Goal: Task Accomplishment & Management: Complete application form

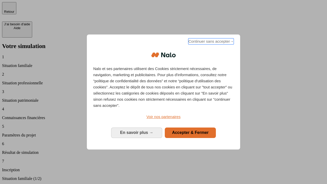
click at [210, 42] on span "Continuer sans accepter →" at bounding box center [210, 41] width 45 height 6
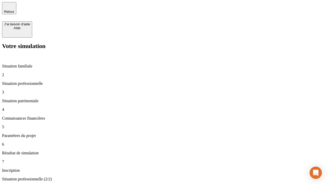
type input "30 000"
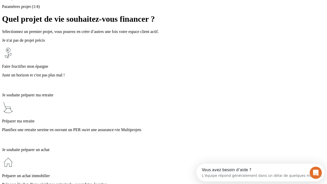
scroll to position [10, 0]
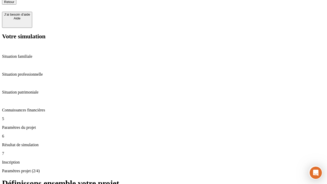
type input "25"
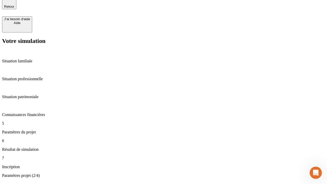
type input "1 000"
type input "640"
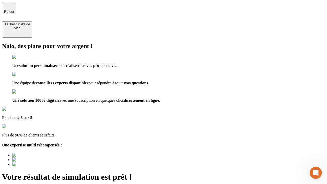
type input "[EMAIL_ADDRESS][PERSON_NAME][DOMAIN_NAME]"
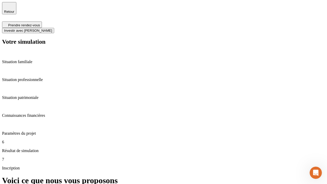
click at [52, 29] on span "Investir avec [PERSON_NAME]" at bounding box center [28, 31] width 48 height 4
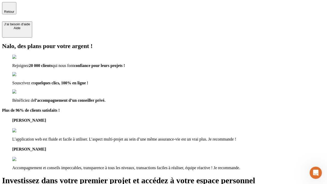
type input "abc"
